Goal: Transaction & Acquisition: Purchase product/service

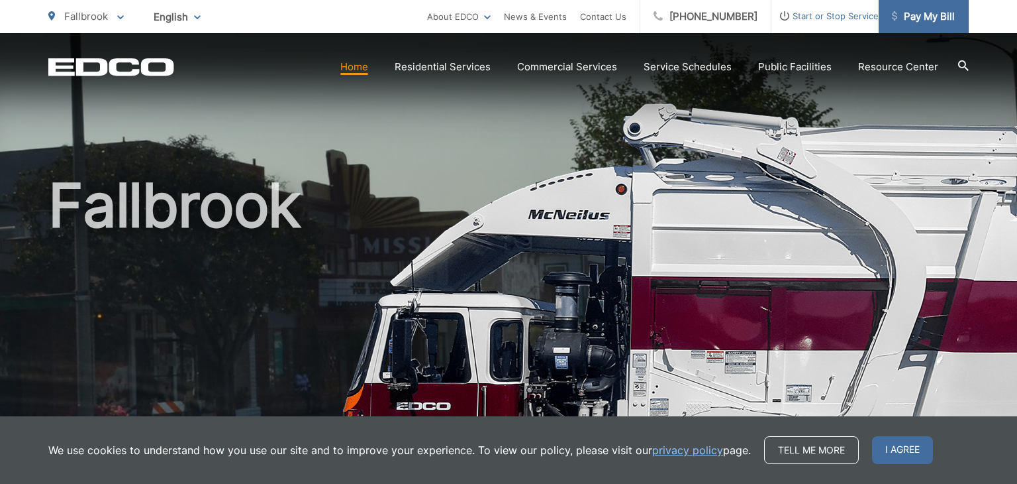
click at [932, 17] on span "Pay My Bill" at bounding box center [923, 17] width 63 height 16
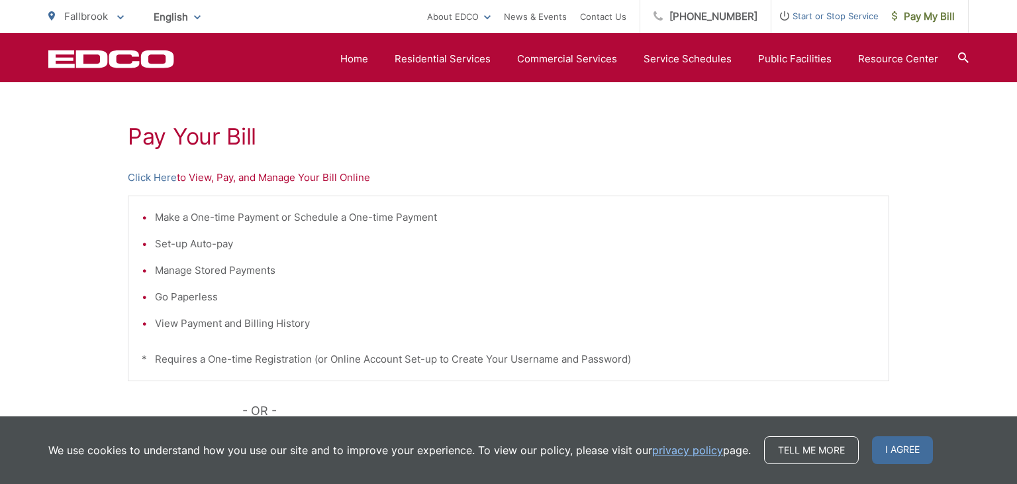
scroll to position [42, 0]
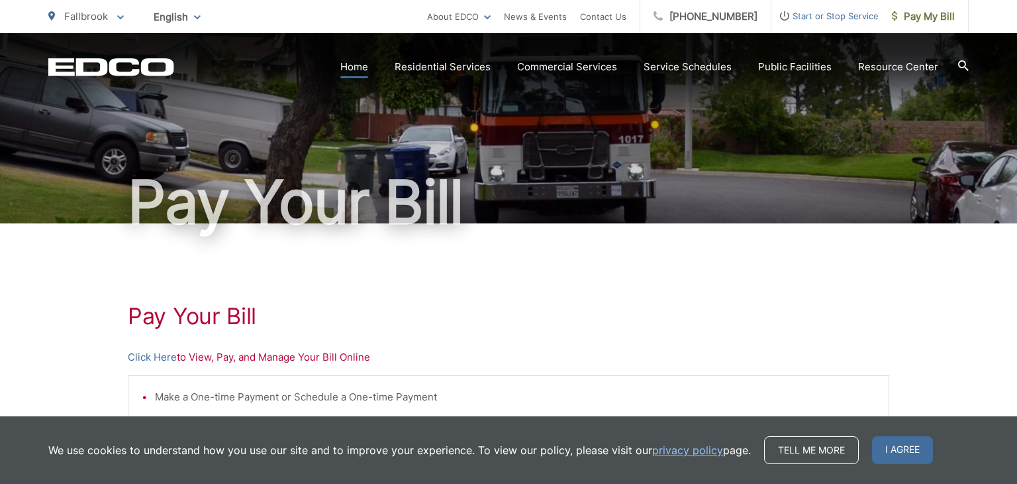
click at [364, 66] on link "Home" at bounding box center [354, 67] width 28 height 16
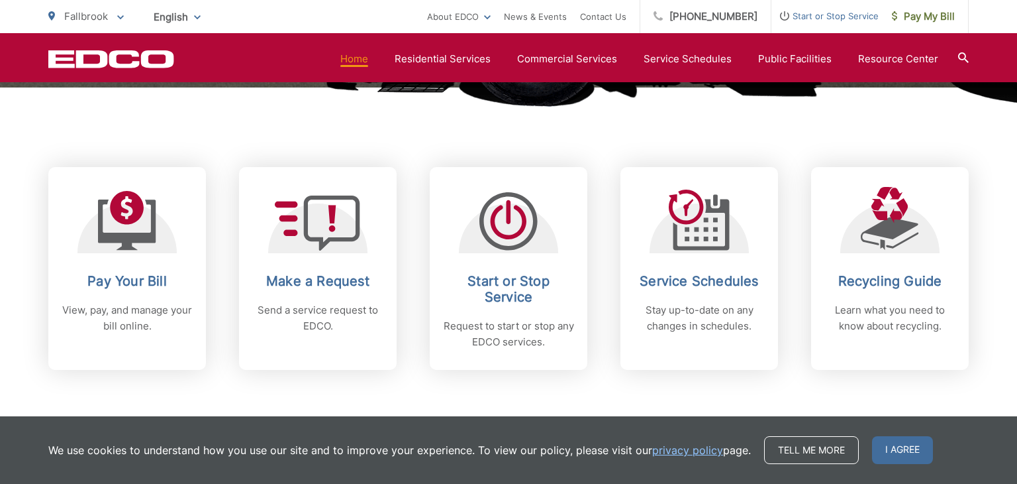
scroll to position [493, 0]
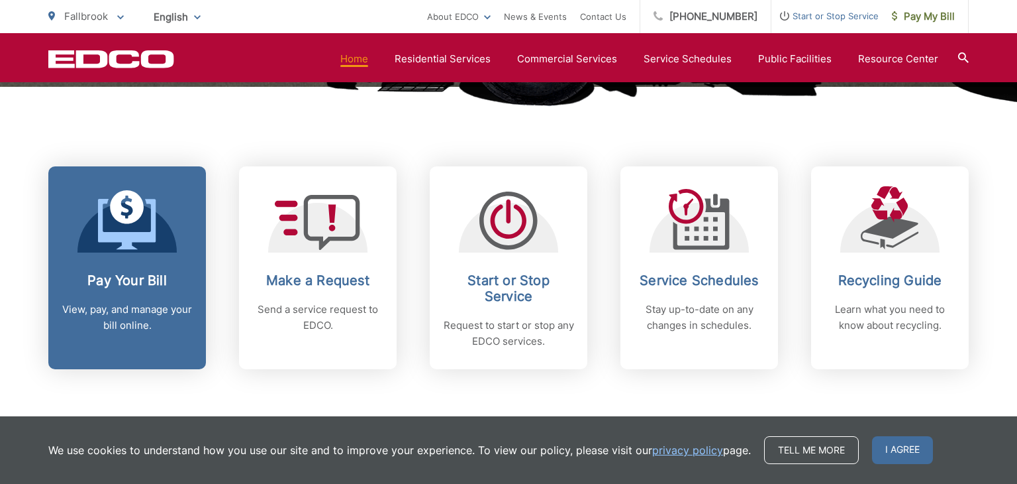
click at [129, 253] on link "Pay Your Bill View, pay, and manage your bill online." at bounding box center [127, 267] width 158 height 203
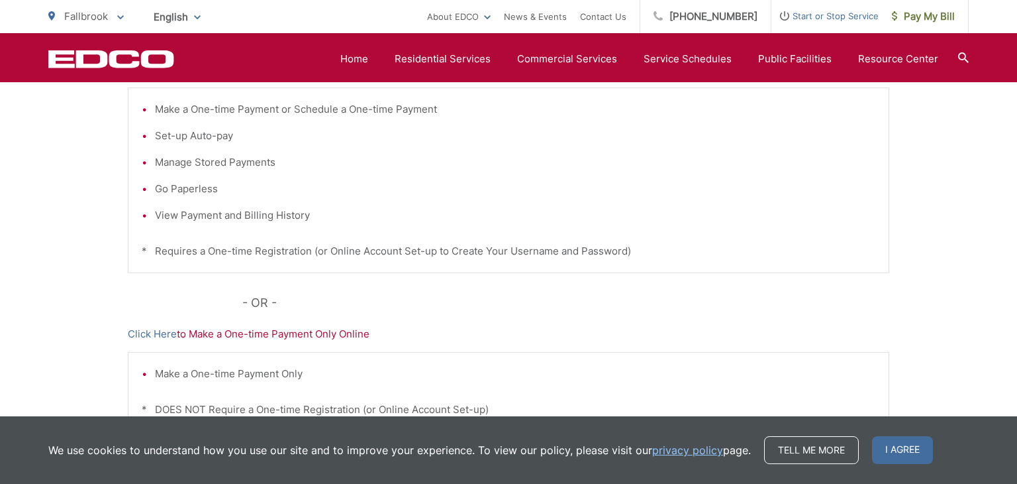
scroll to position [217, 0]
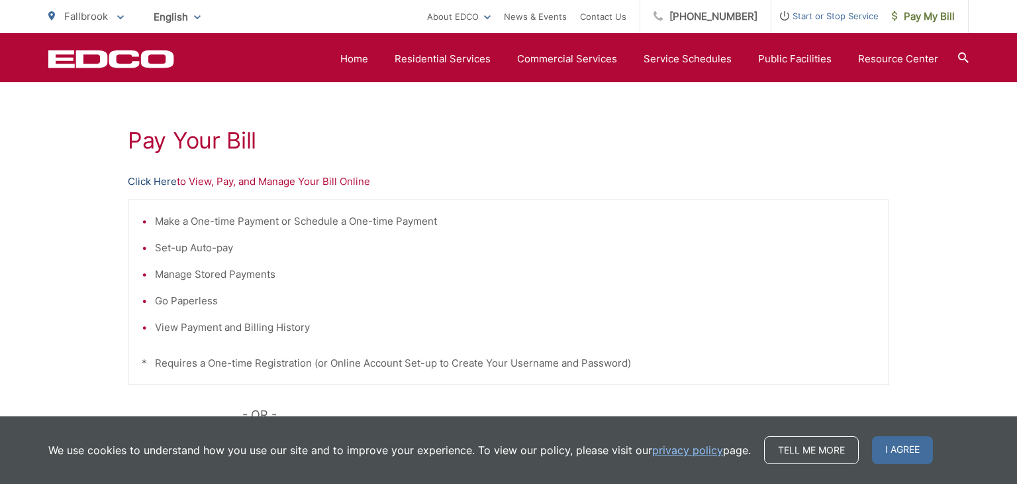
click at [150, 181] on link "Click Here" at bounding box center [152, 182] width 49 height 16
